Goal: Transaction & Acquisition: Purchase product/service

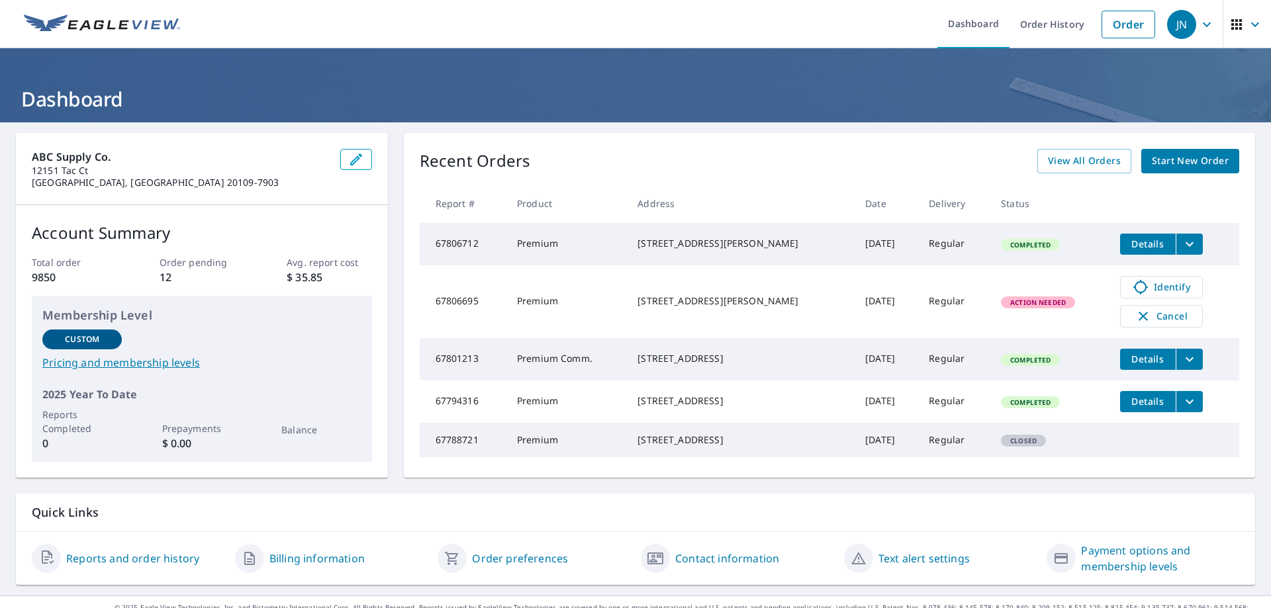
click at [1171, 162] on span "Start New Order" at bounding box center [1189, 161] width 77 height 17
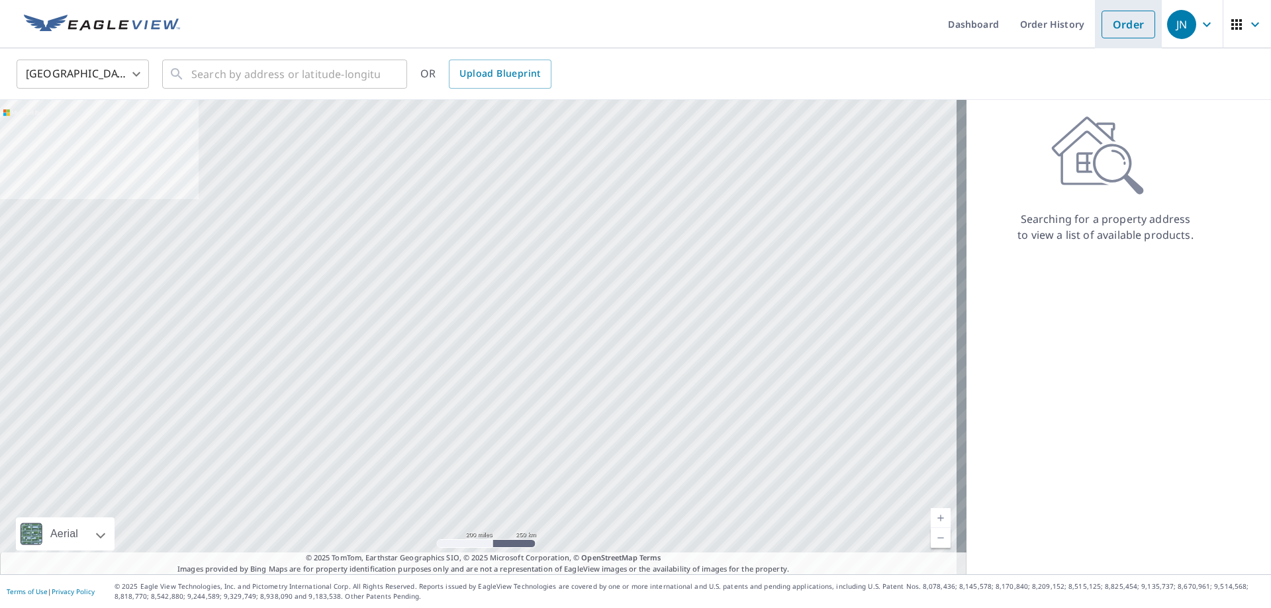
click at [1112, 23] on link "Order" at bounding box center [1128, 25] width 54 height 28
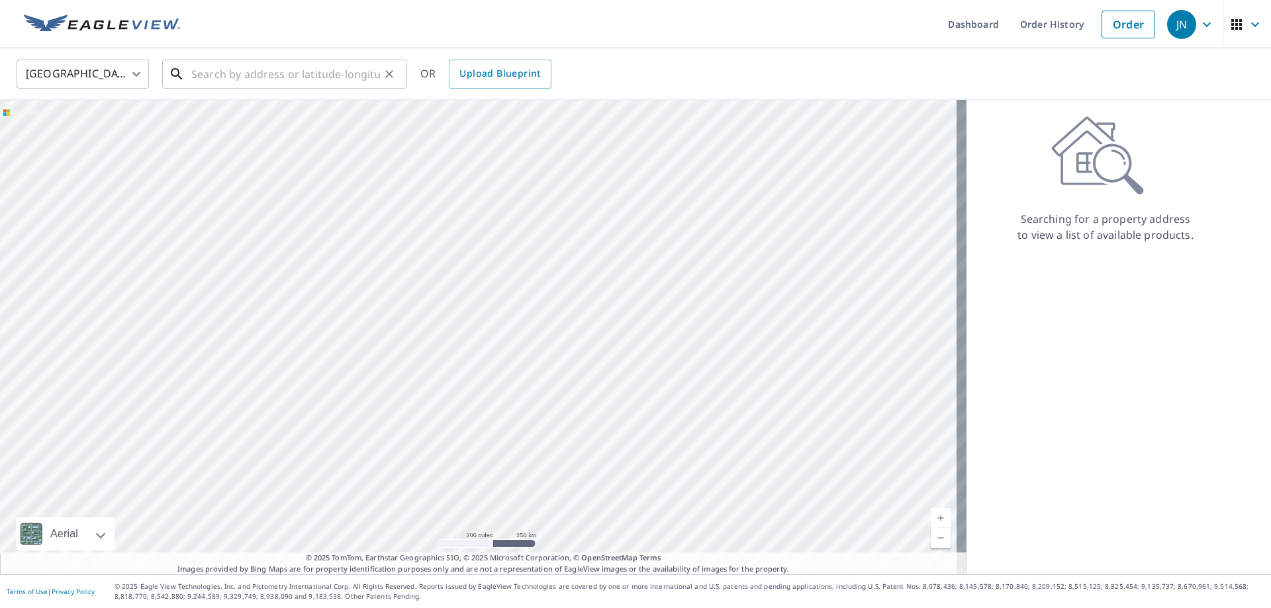
click at [272, 67] on input "text" at bounding box center [285, 74] width 189 height 37
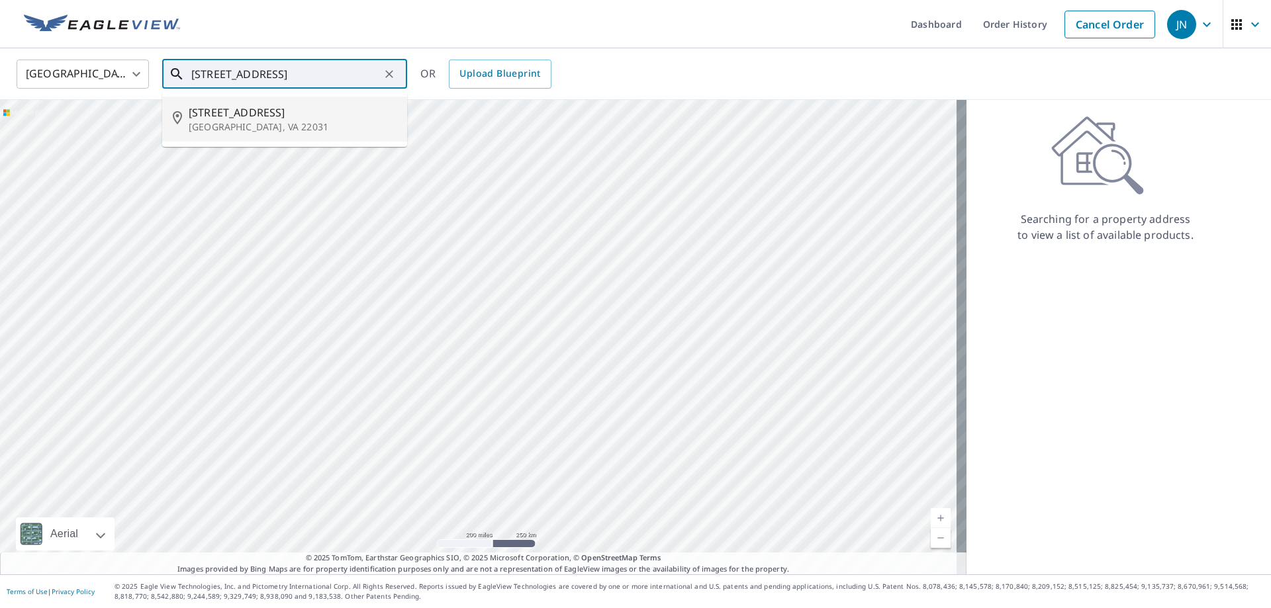
click at [263, 106] on span "[STREET_ADDRESS]" at bounding box center [293, 113] width 208 height 16
type input "[STREET_ADDRESS]"
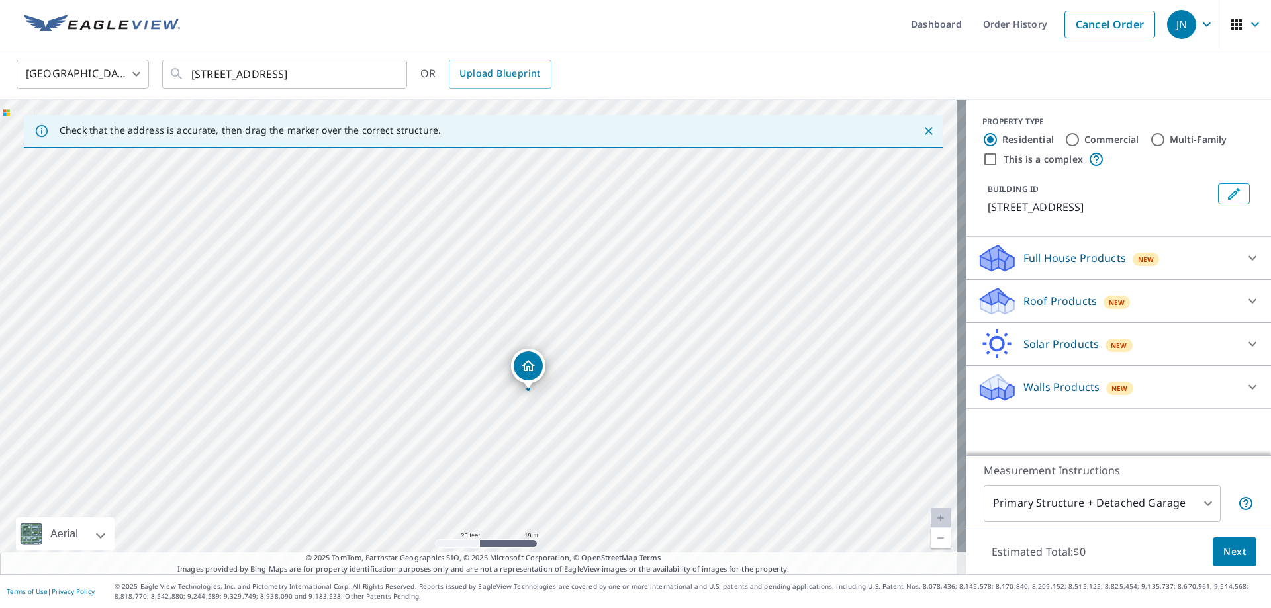
click at [1215, 304] on div "Roof Products New" at bounding box center [1106, 301] width 259 height 31
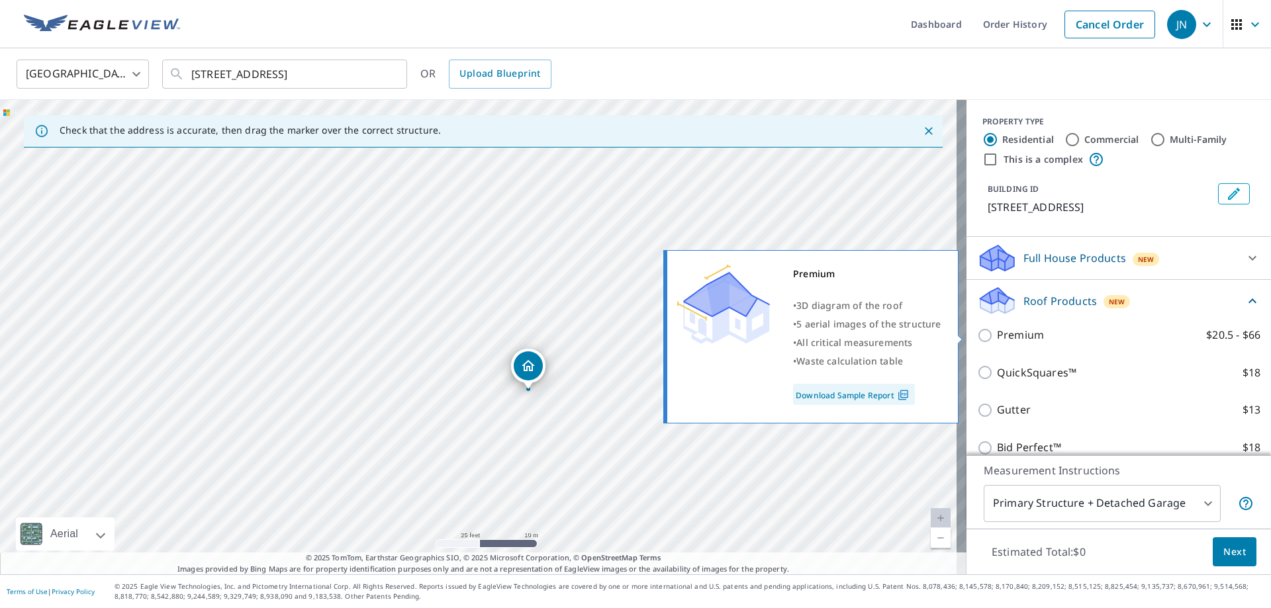
click at [1003, 337] on p "Premium" at bounding box center [1020, 335] width 47 height 17
click at [997, 337] on input "Premium $20.5 - $66" at bounding box center [987, 336] width 20 height 16
checkbox input "true"
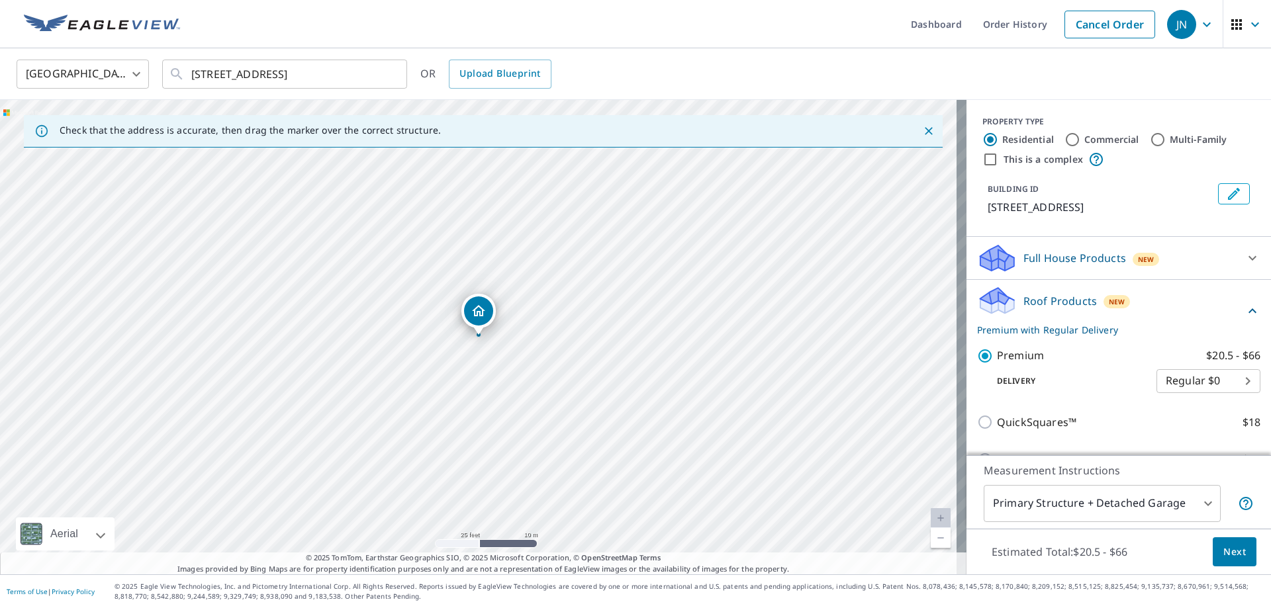
click at [1231, 555] on span "Next" at bounding box center [1234, 552] width 22 height 17
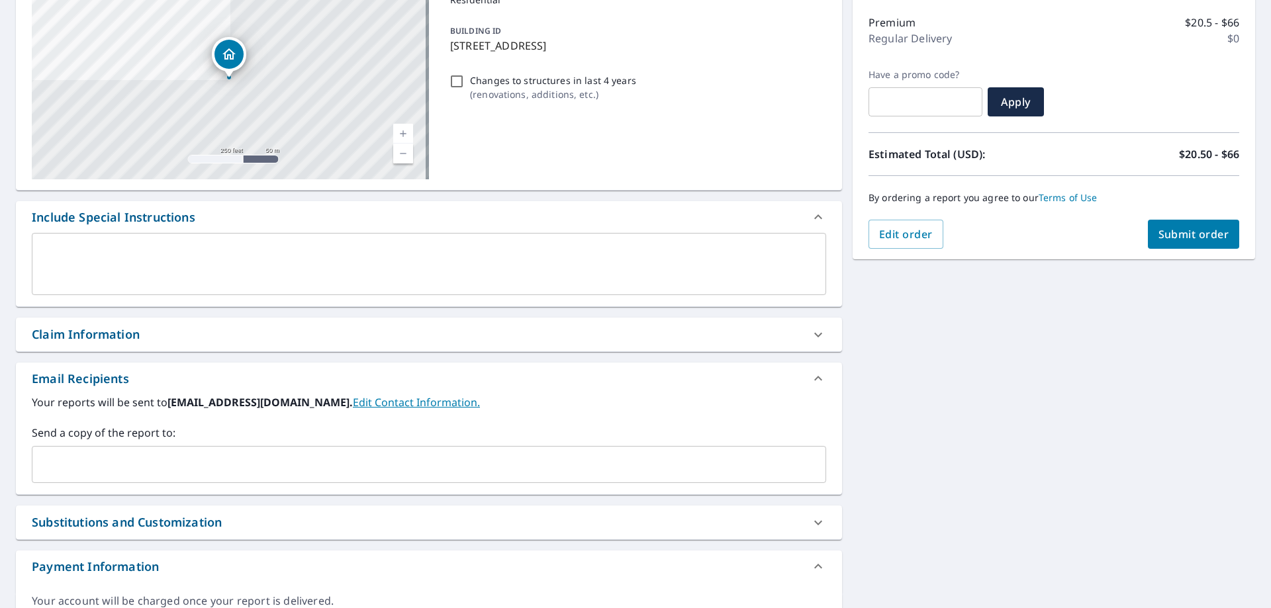
scroll to position [234, 0]
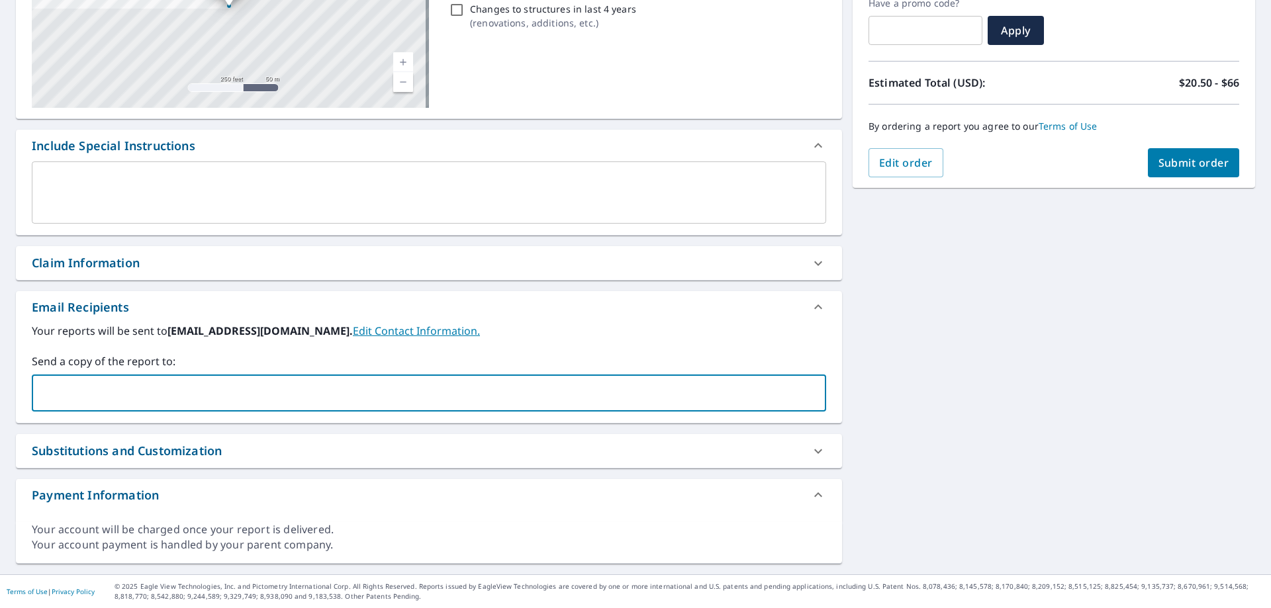
click at [124, 387] on input "text" at bounding box center [419, 393] width 762 height 25
type input "j"
type input "[PERSON_NAME]"
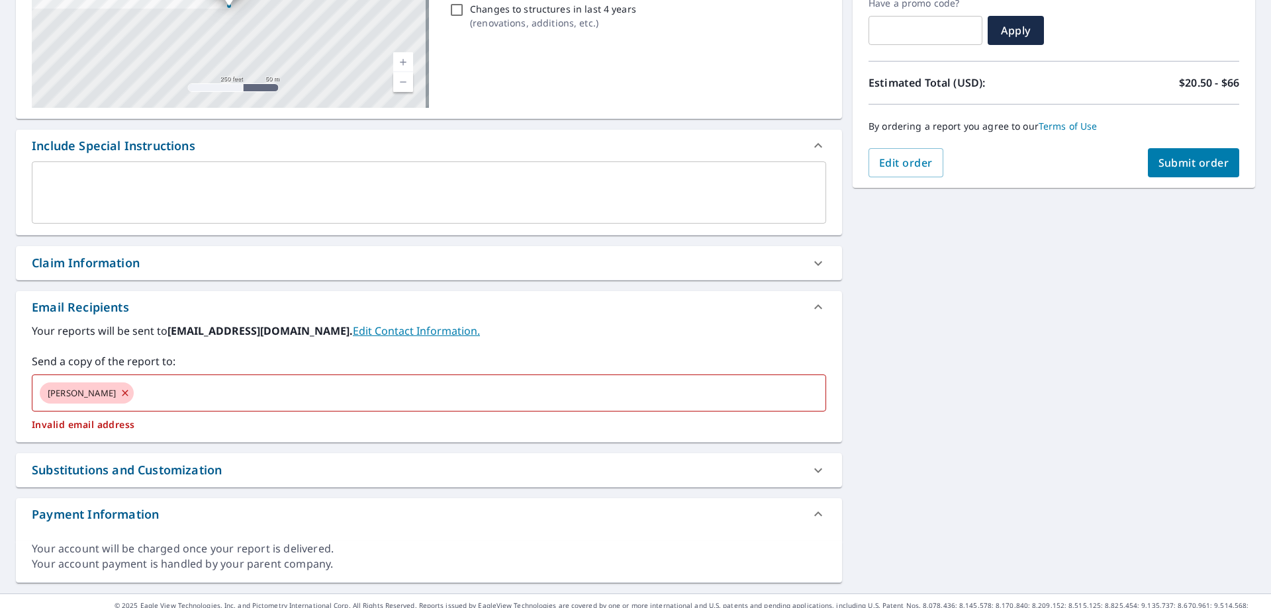
click at [122, 188] on textarea at bounding box center [429, 193] width 776 height 38
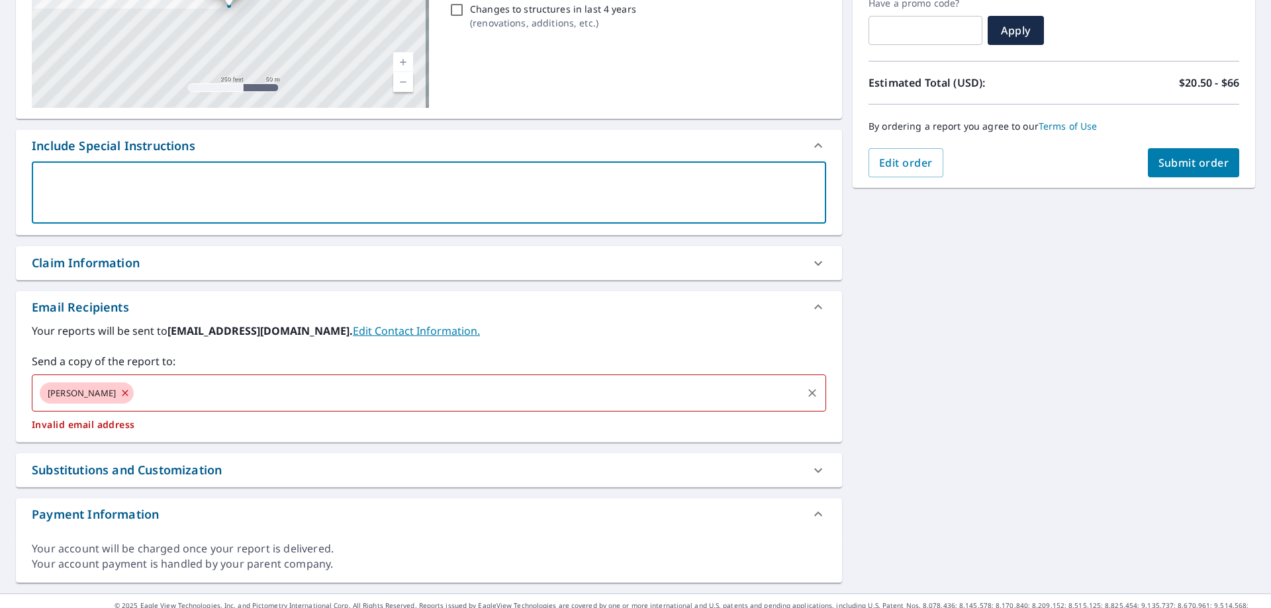
click at [122, 392] on icon at bounding box center [125, 393] width 6 height 6
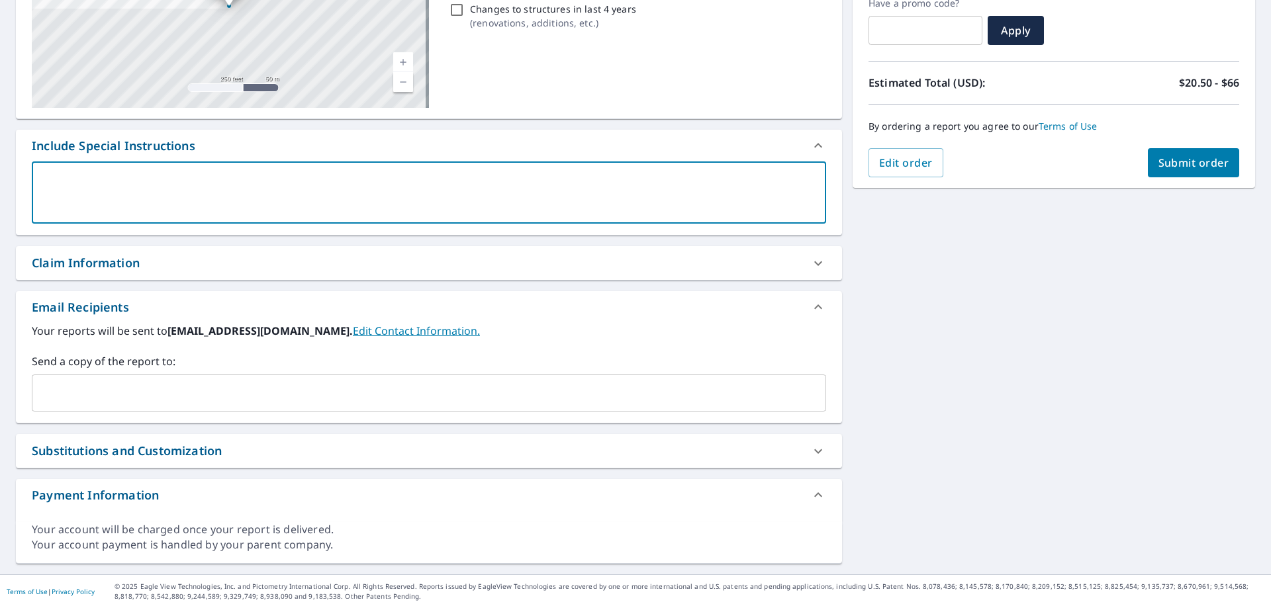
click at [81, 390] on input "text" at bounding box center [419, 393] width 762 height 25
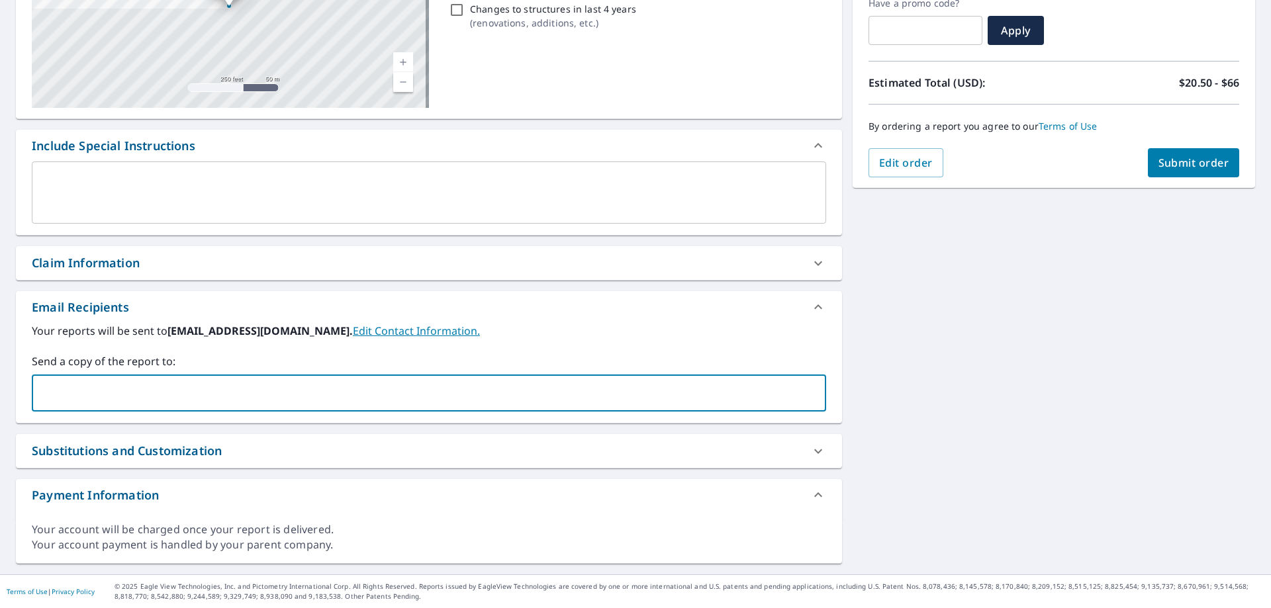
paste input "[EMAIL_ADDRESS][DOMAIN_NAME]"
type input "[EMAIL_ADDRESS][DOMAIN_NAME]"
type input "[PERSON_NAME][EMAIL_ADDRESS][PERSON_NAME][DOMAIN_NAME]"
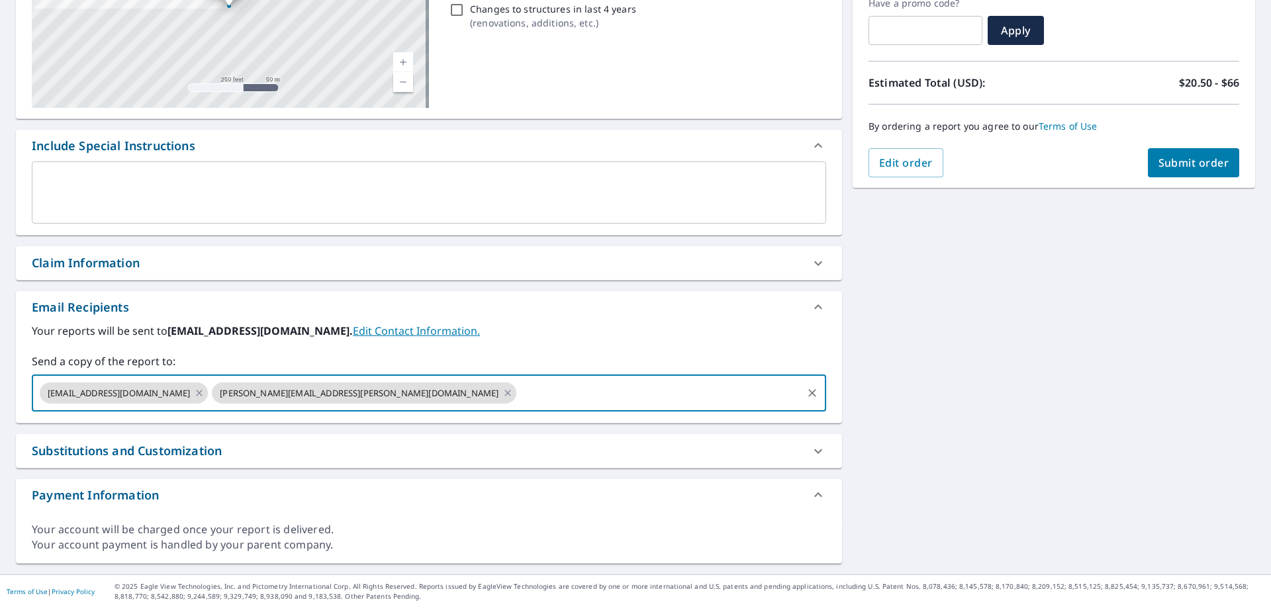
scroll to position [0, 0]
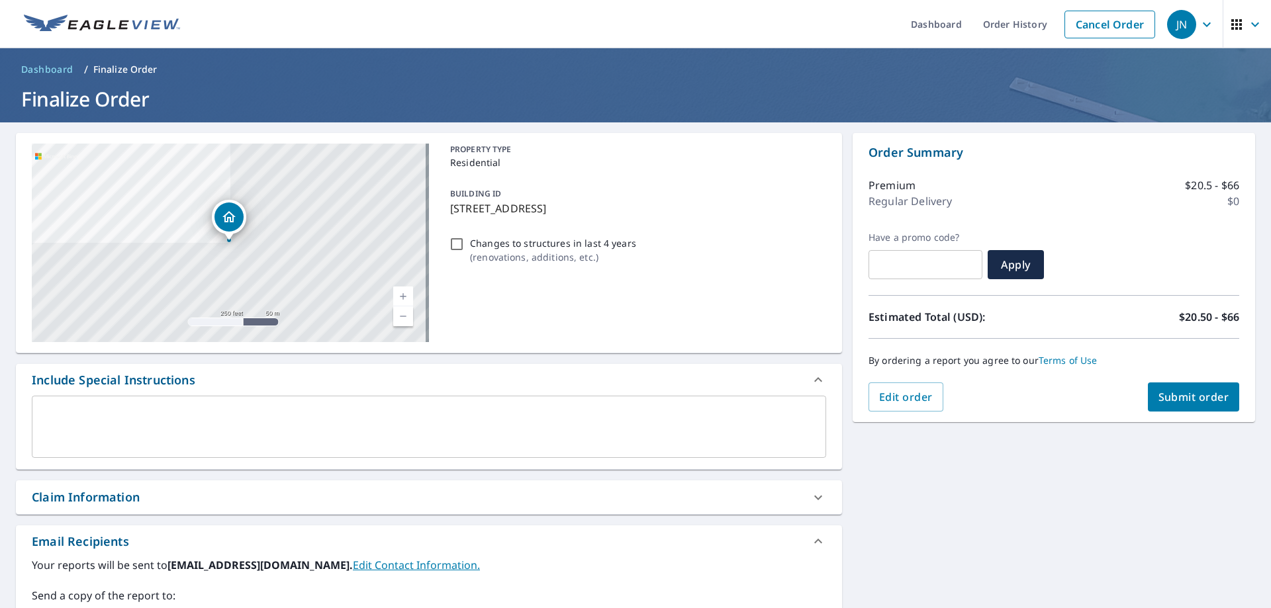
click at [1175, 396] on span "Submit order" at bounding box center [1193, 397] width 71 height 15
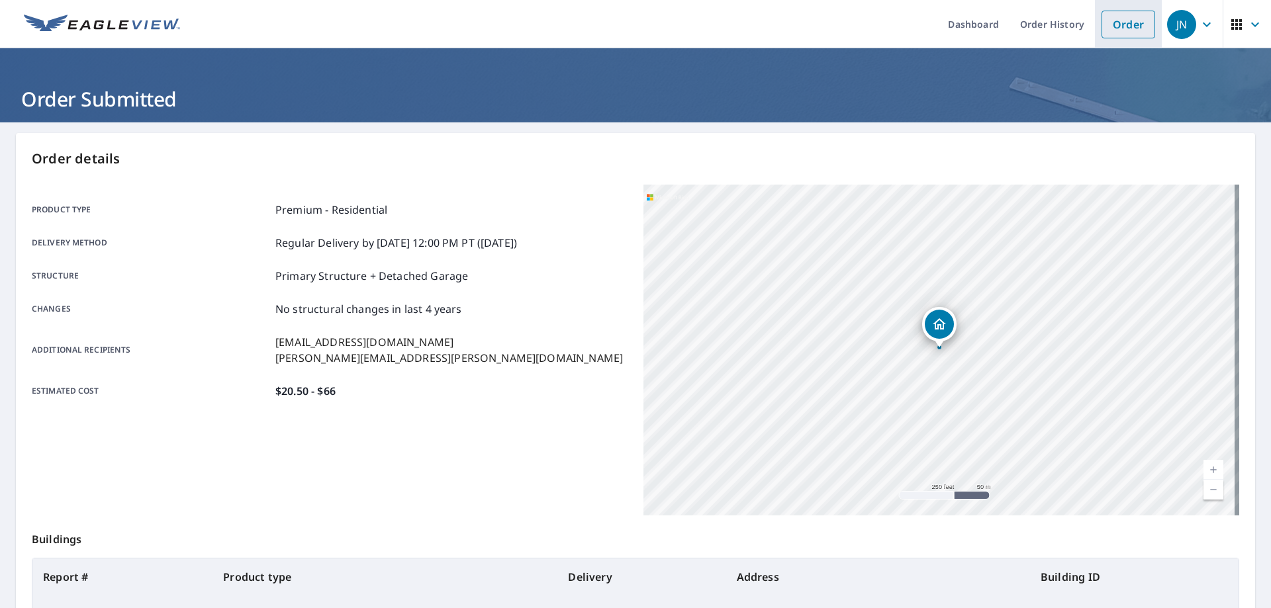
click at [1134, 30] on link "Order" at bounding box center [1128, 25] width 54 height 28
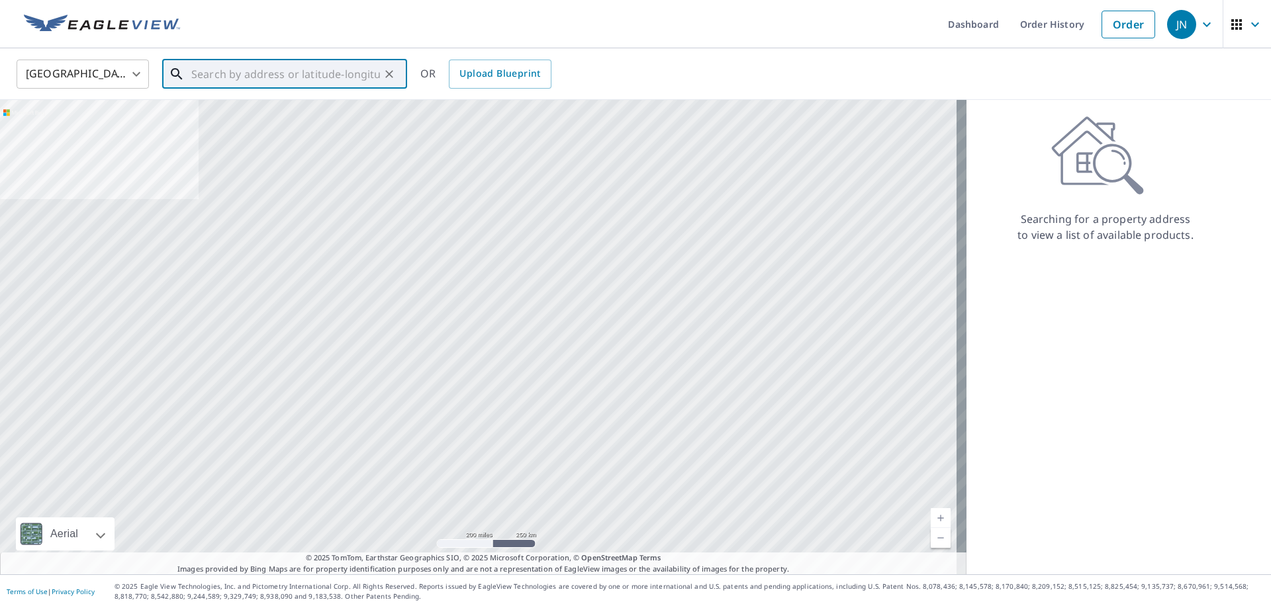
click at [276, 69] on input "text" at bounding box center [285, 74] width 189 height 37
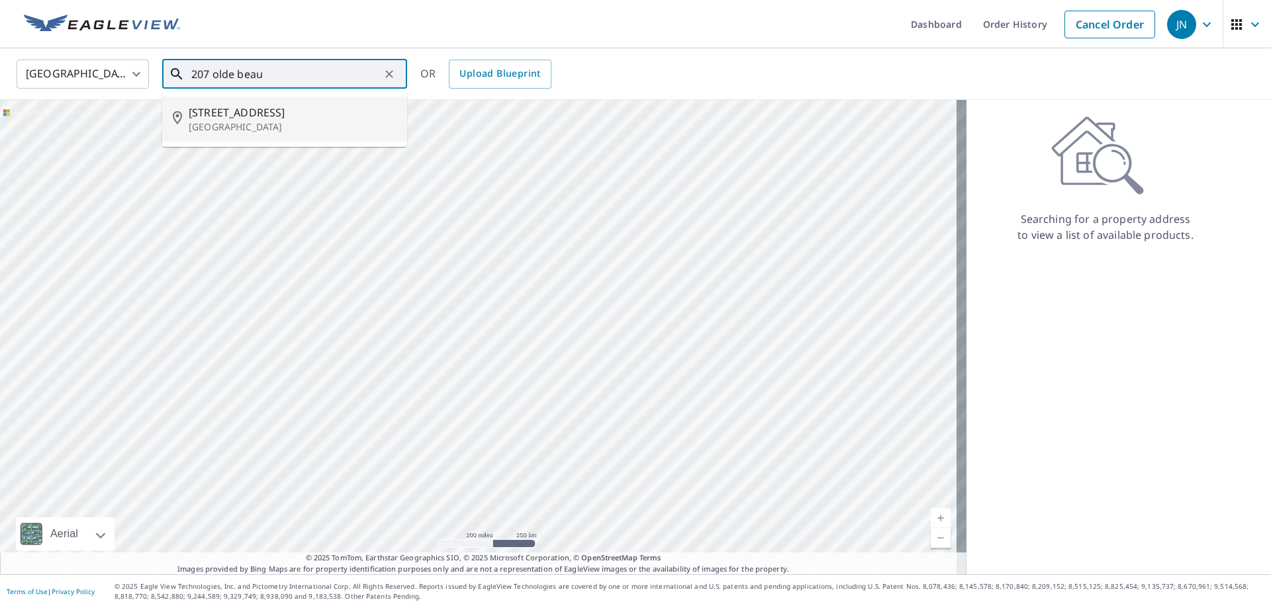
click at [251, 111] on span "[STREET_ADDRESS]" at bounding box center [293, 113] width 208 height 16
type input "[STREET_ADDRESS]"
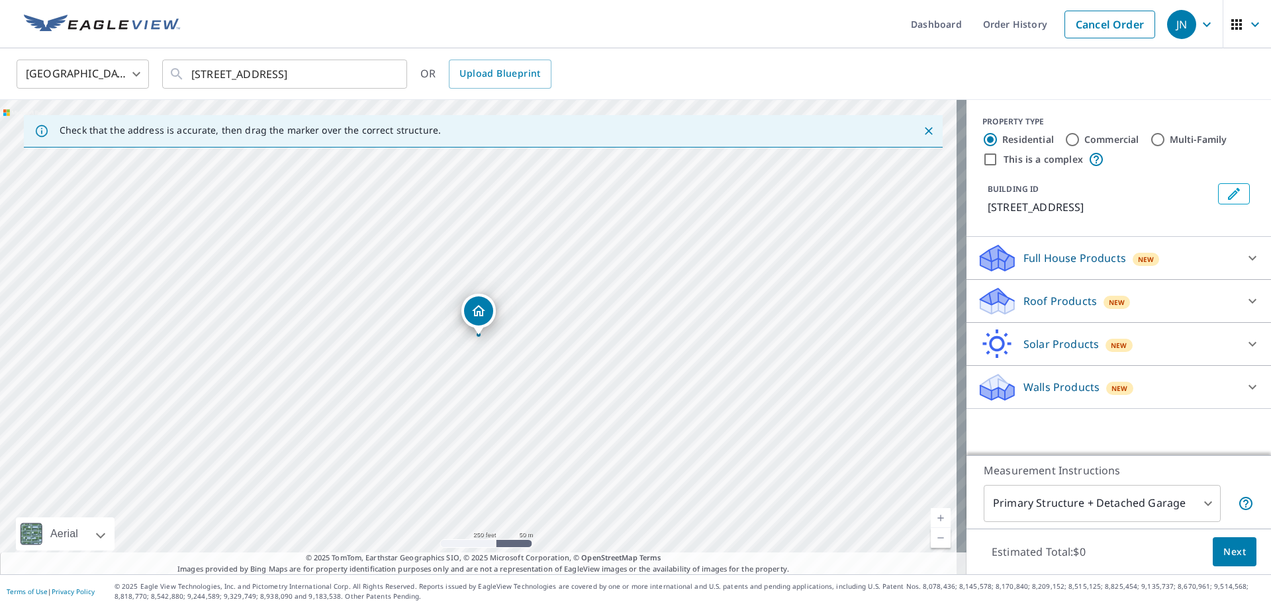
click at [1172, 294] on div "Roof Products New" at bounding box center [1106, 301] width 259 height 31
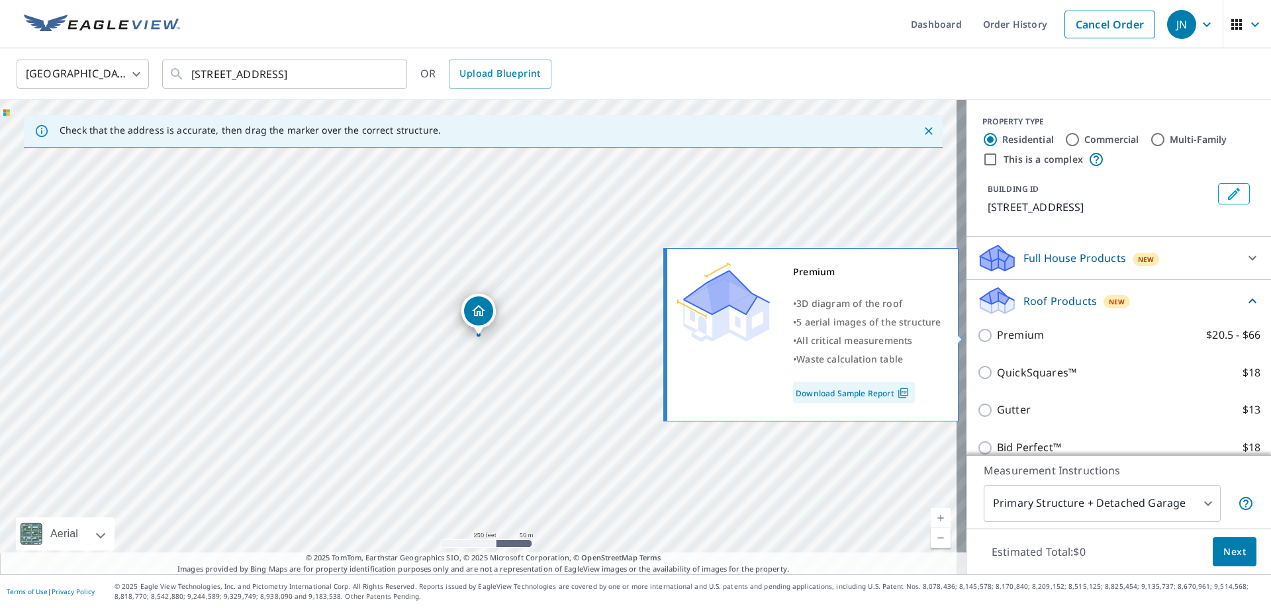
click at [997, 336] on p "Premium" at bounding box center [1020, 335] width 47 height 17
click at [997, 336] on input "Premium $20.5 - $66" at bounding box center [987, 336] width 20 height 16
checkbox input "true"
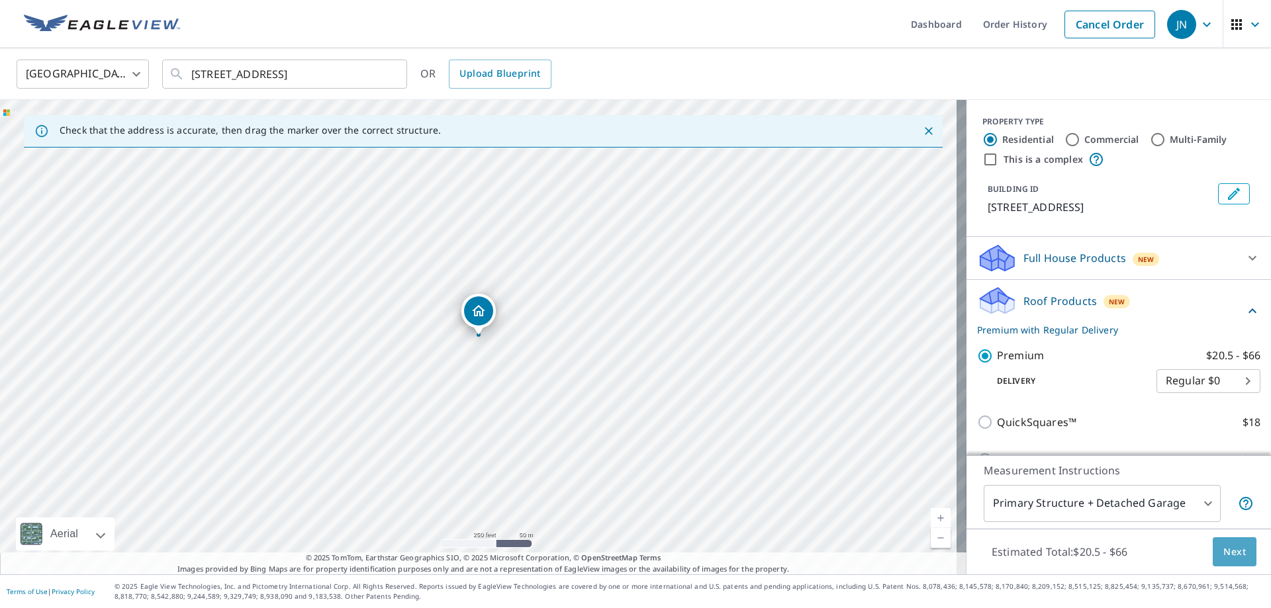
click at [1234, 548] on span "Next" at bounding box center [1234, 552] width 22 height 17
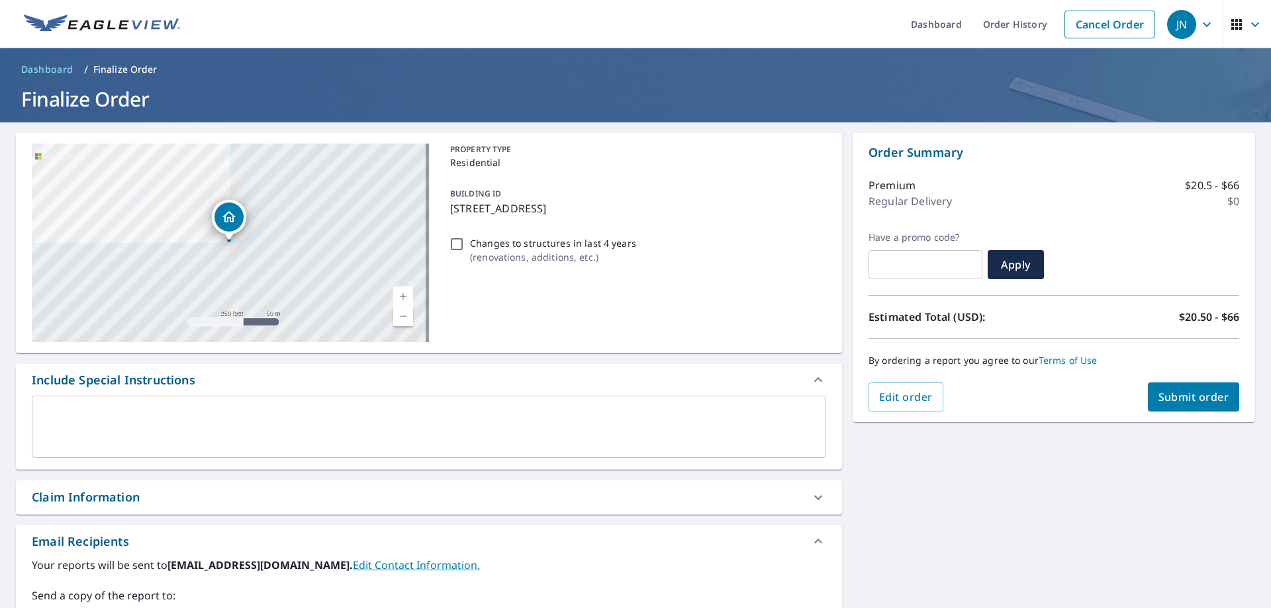
scroll to position [199, 0]
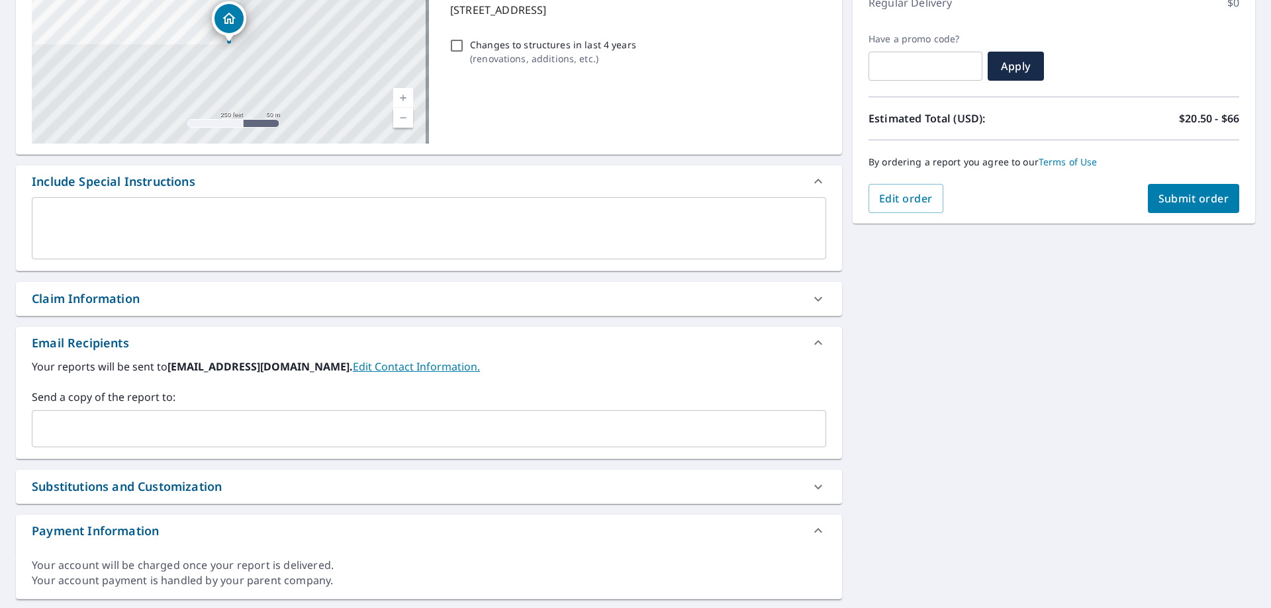
click at [132, 424] on input "text" at bounding box center [419, 428] width 762 height 25
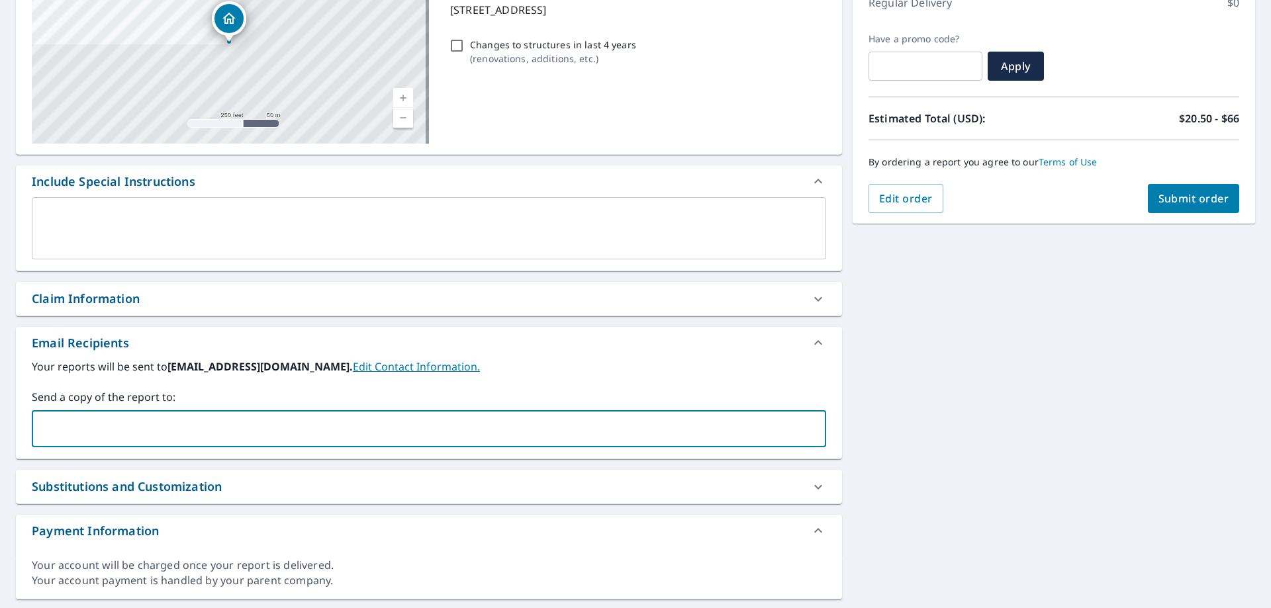
paste input "[EMAIL_ADDRESS][DOMAIN_NAME]"
type input "[EMAIL_ADDRESS][DOMAIN_NAME]"
type input "[PERSON_NAME][EMAIL_ADDRESS][PERSON_NAME][DOMAIN_NAME]"
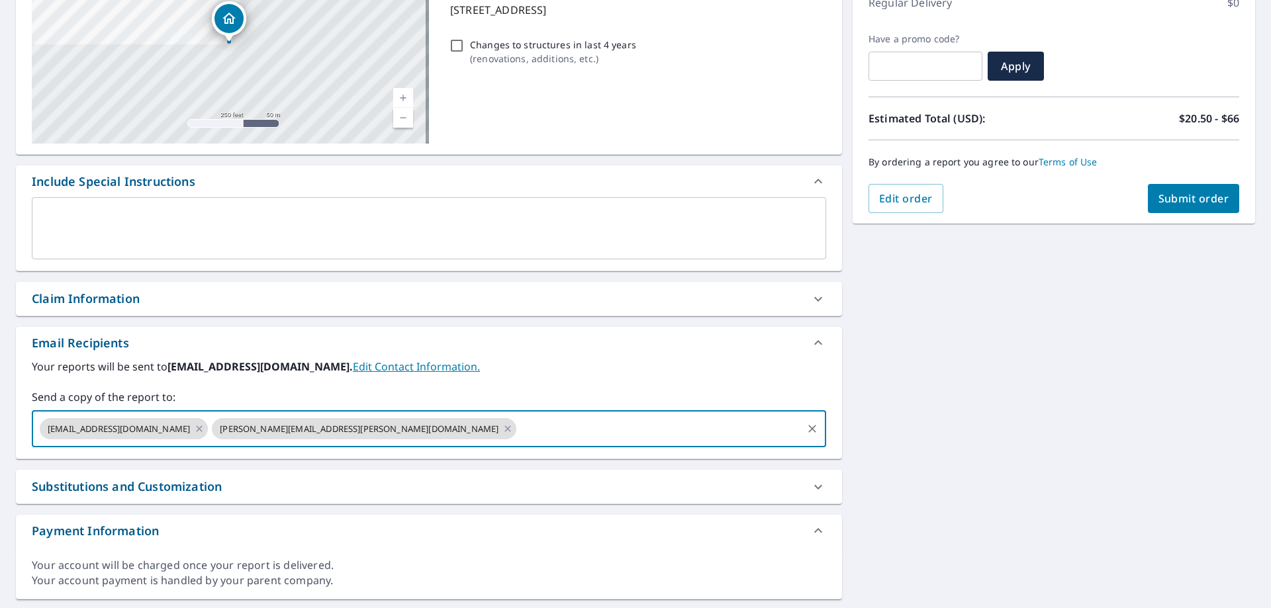
click at [1159, 193] on span "Submit order" at bounding box center [1193, 198] width 71 height 15
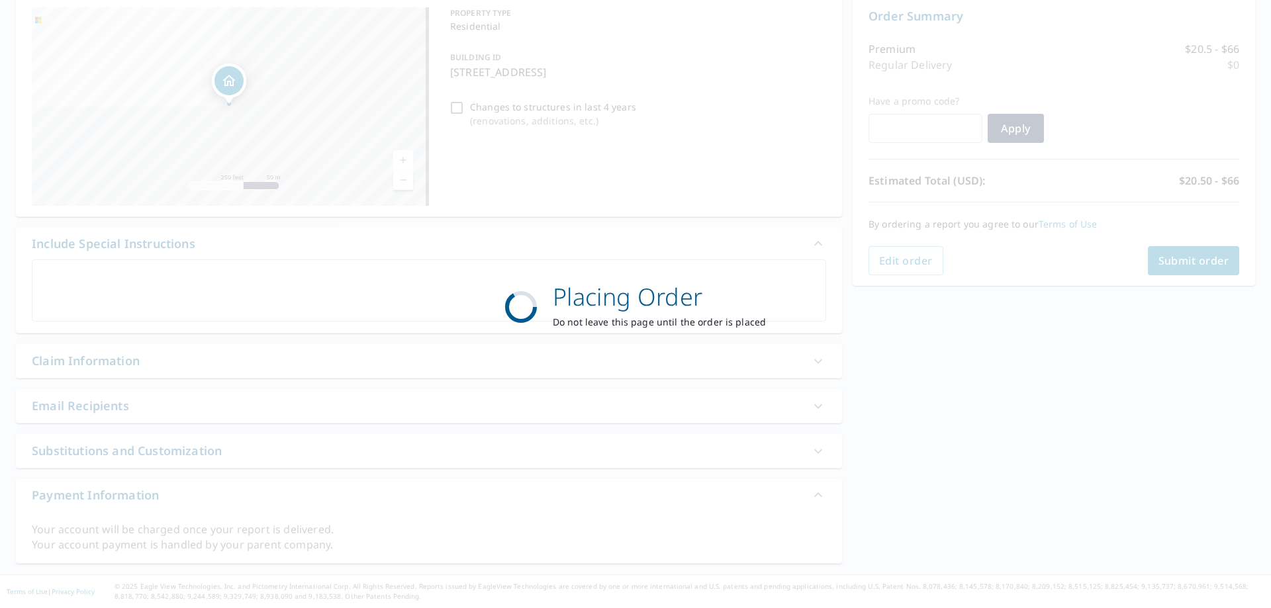
scroll to position [136, 0]
